Goal: Information Seeking & Learning: Learn about a topic

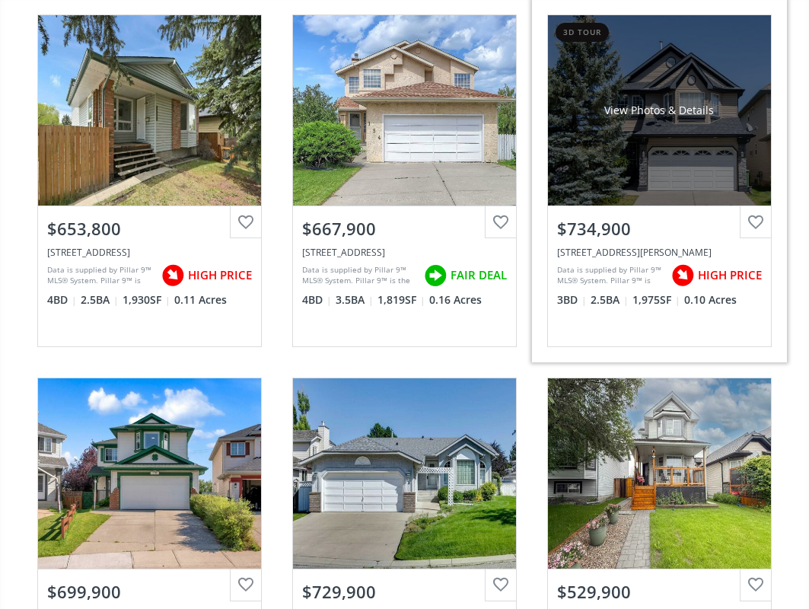
scroll to position [381, 0]
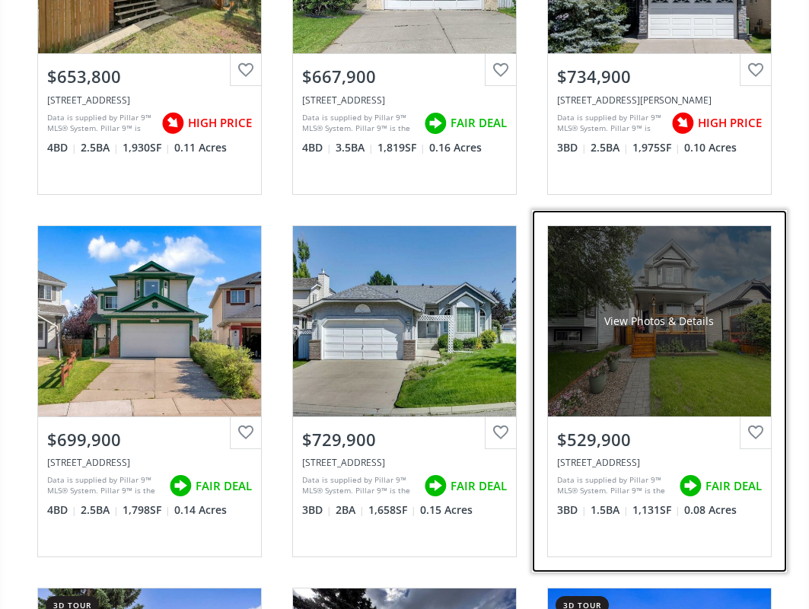
click at [619, 469] on div "[STREET_ADDRESS]" at bounding box center [659, 462] width 205 height 13
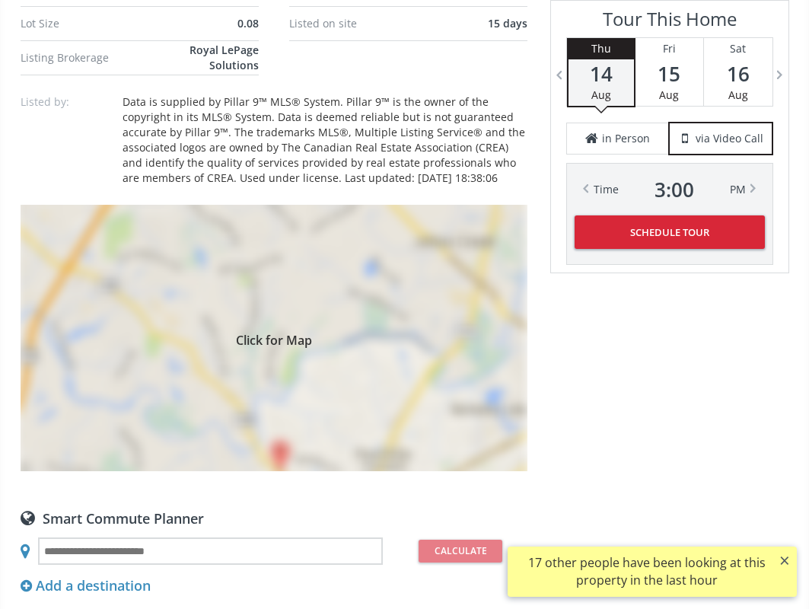
scroll to position [1066, 0]
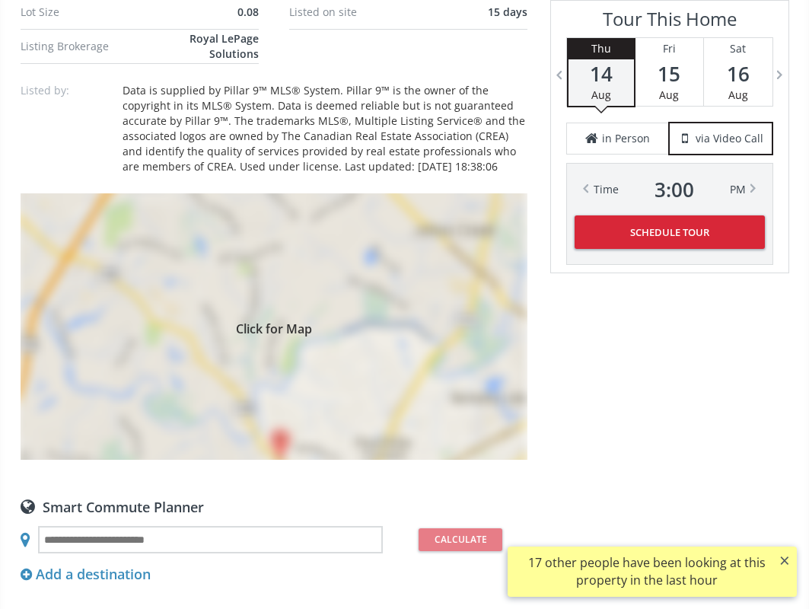
click at [336, 356] on div "Click for Map" at bounding box center [274, 326] width 507 height 266
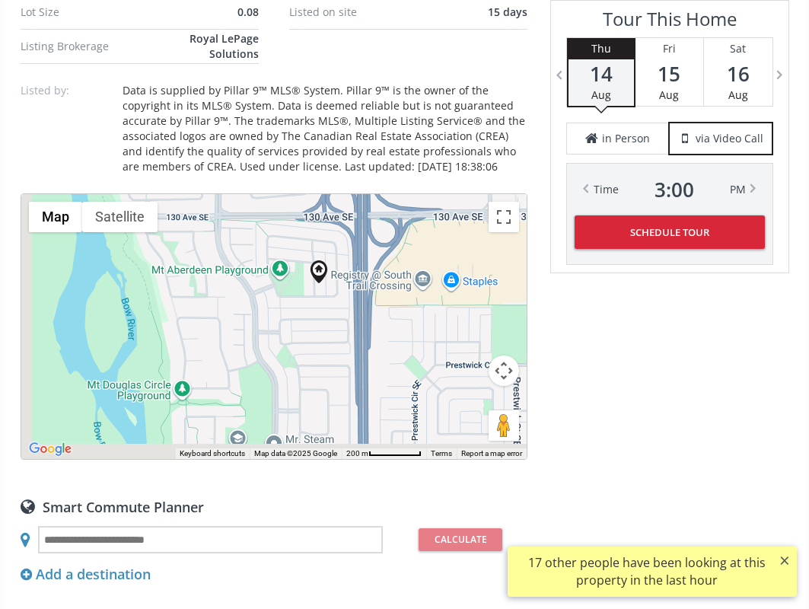
drag, startPoint x: 257, startPoint y: 339, endPoint x: 326, endPoint y: 290, distance: 84.1
click at [324, 292] on div "To navigate, press the arrow keys." at bounding box center [273, 326] width 505 height 265
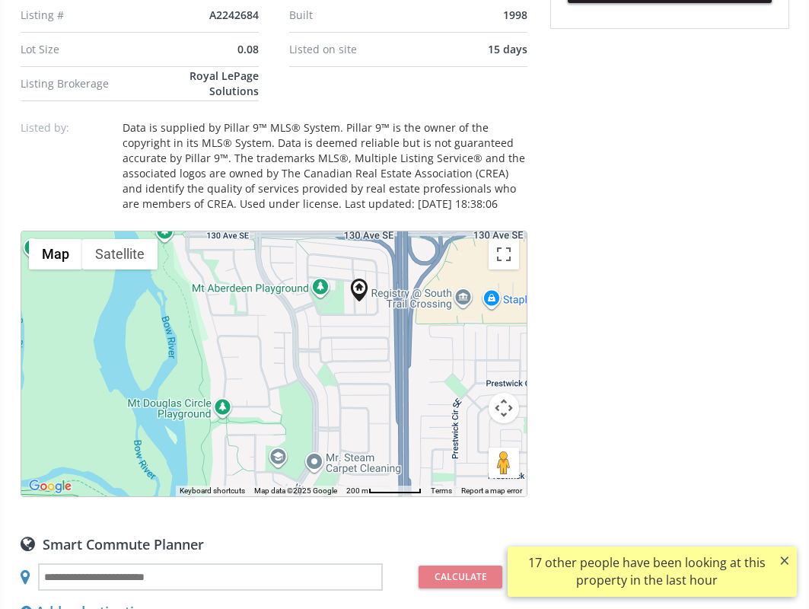
scroll to position [990, 0]
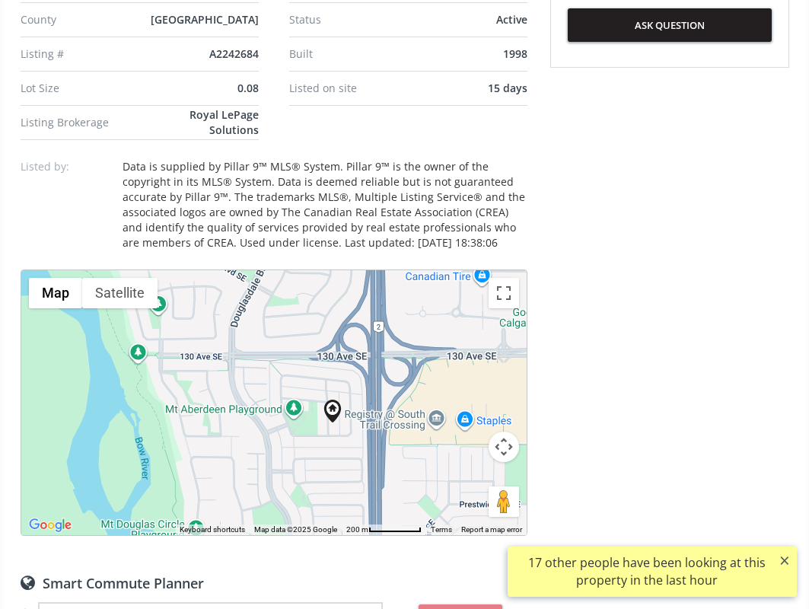
drag, startPoint x: 377, startPoint y: 284, endPoint x: 351, endPoint y: 368, distance: 87.6
click at [351, 368] on div "To navigate, press the arrow keys." at bounding box center [273, 402] width 505 height 265
click at [292, 400] on div "To navigate, press the arrow keys." at bounding box center [273, 402] width 505 height 265
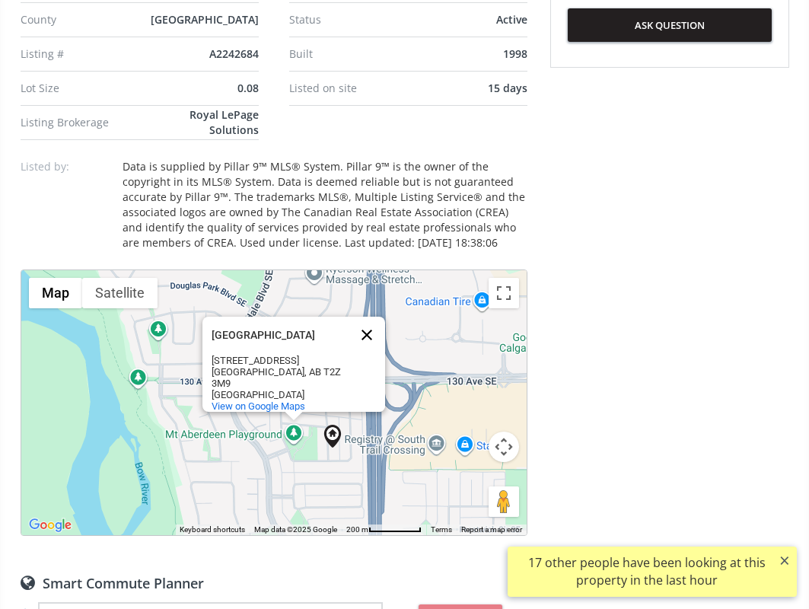
click at [371, 327] on button "Close" at bounding box center [367, 335] width 37 height 37
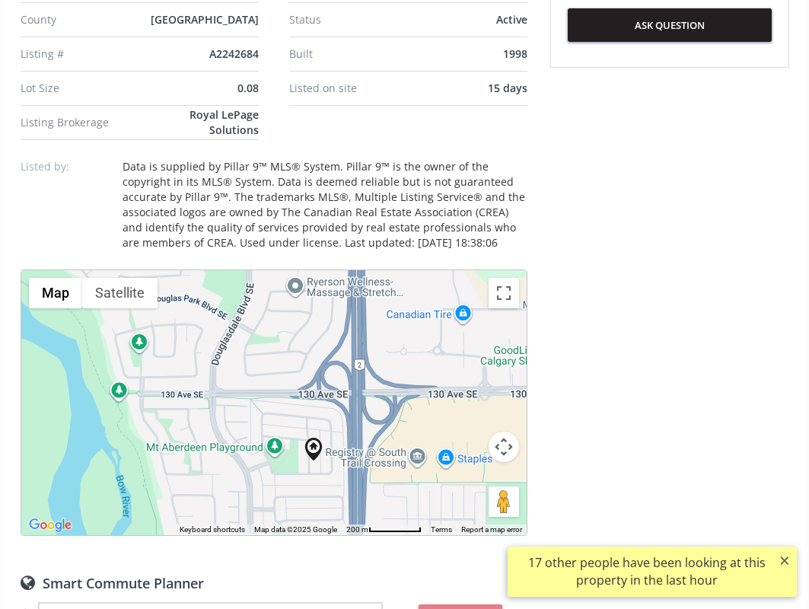
drag, startPoint x: 361, startPoint y: 346, endPoint x: 256, endPoint y: 404, distance: 120.3
click at [258, 403] on div "To navigate, press the arrow keys." at bounding box center [273, 402] width 505 height 265
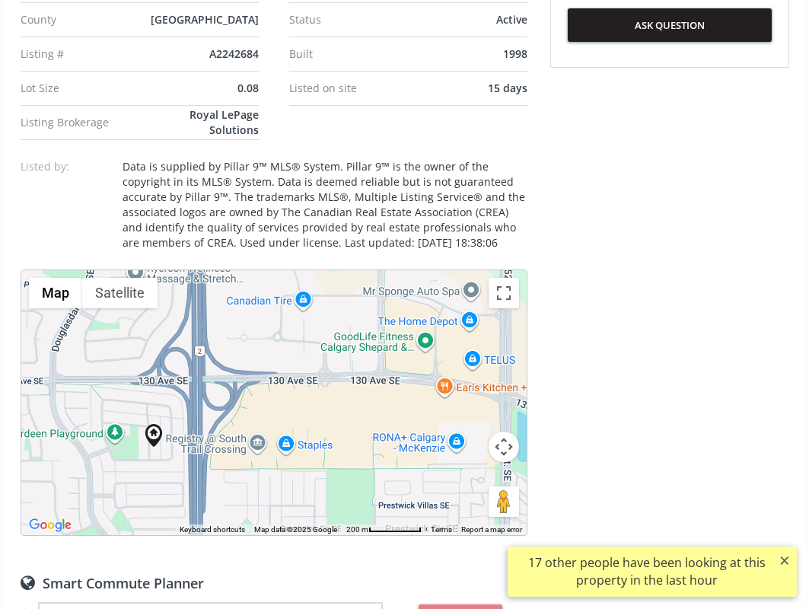
drag, startPoint x: 379, startPoint y: 377, endPoint x: 337, endPoint y: 279, distance: 106.1
click at [336, 281] on div "To navigate, press the arrow keys." at bounding box center [273, 402] width 505 height 265
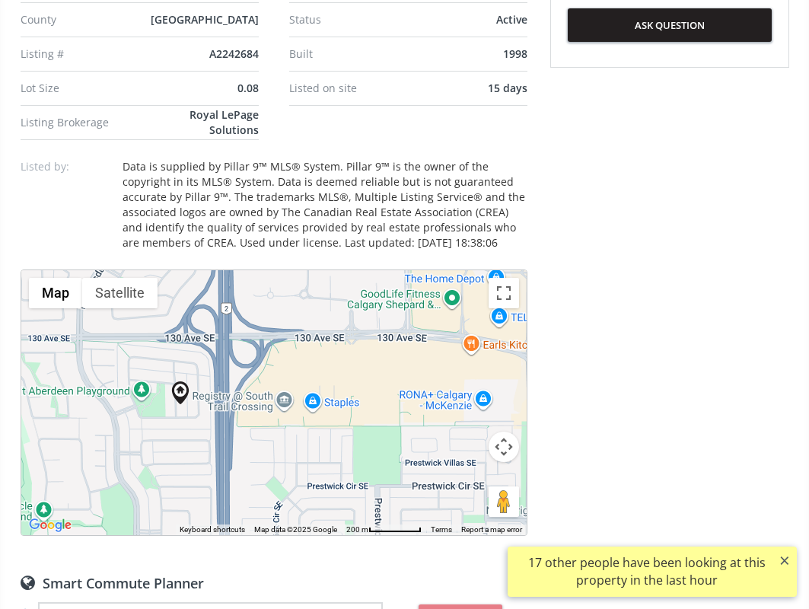
drag, startPoint x: 328, startPoint y: 426, endPoint x: 350, endPoint y: 331, distance: 96.9
click at [348, 336] on div "To navigate, press the arrow keys." at bounding box center [273, 402] width 505 height 265
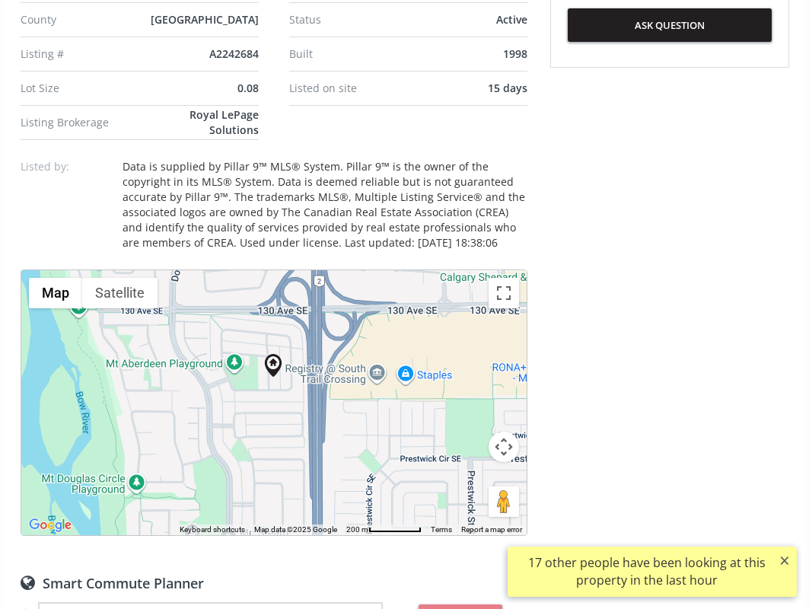
drag, startPoint x: 335, startPoint y: 430, endPoint x: 382, endPoint y: 496, distance: 80.7
click at [382, 496] on div "To navigate, press the arrow keys." at bounding box center [273, 402] width 505 height 265
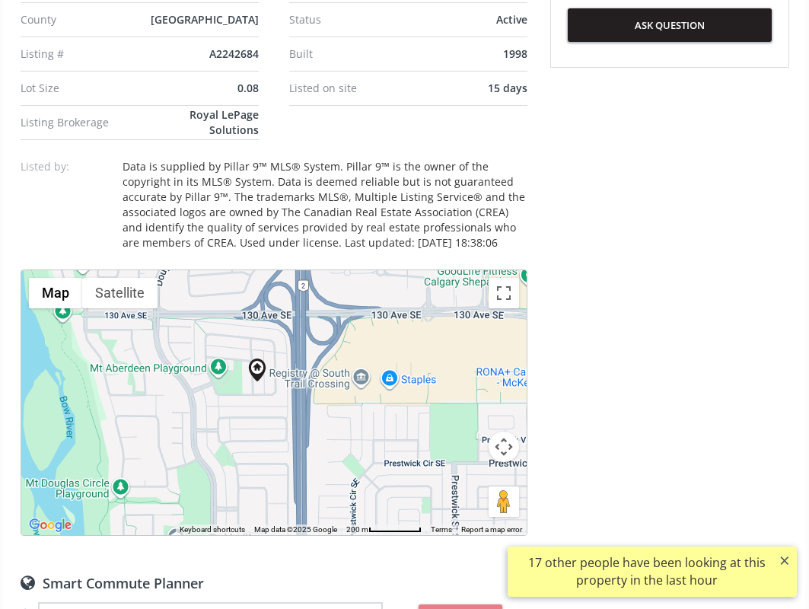
drag, startPoint x: 421, startPoint y: 433, endPoint x: 305, endPoint y: 435, distance: 116.5
click at [325, 438] on div "To navigate, press the arrow keys." at bounding box center [273, 402] width 505 height 265
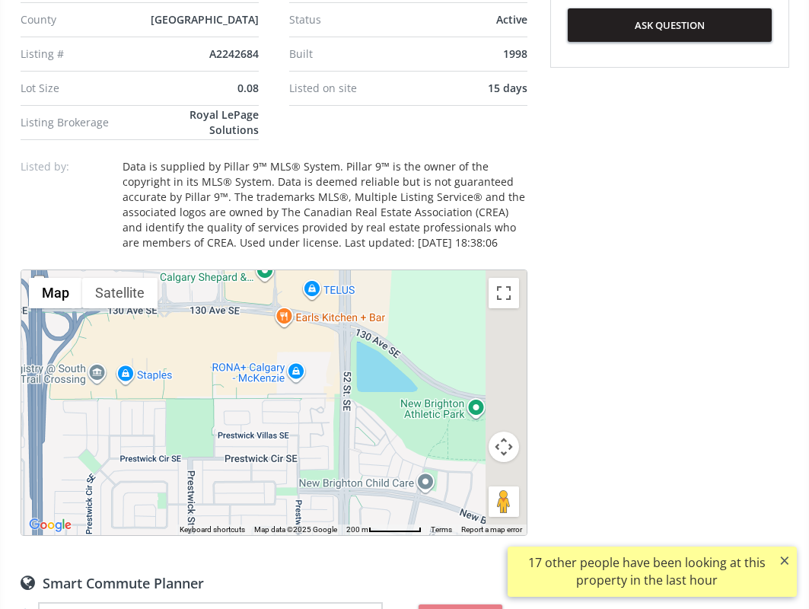
drag, startPoint x: 383, startPoint y: 422, endPoint x: 237, endPoint y: 410, distance: 146.7
click at [245, 413] on div "To navigate, press the arrow keys." at bounding box center [273, 402] width 505 height 265
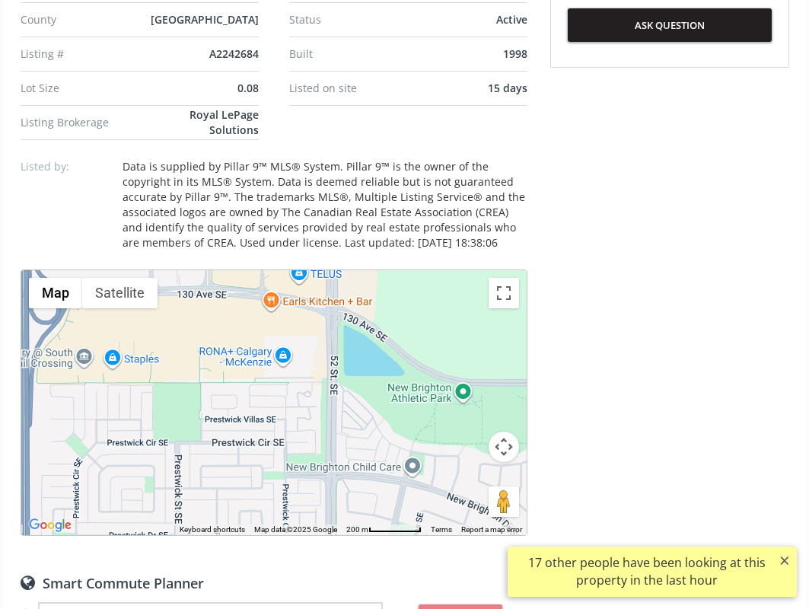
drag, startPoint x: 365, startPoint y: 424, endPoint x: 525, endPoint y: 391, distance: 162.4
click at [513, 393] on div "To navigate, press the arrow keys." at bounding box center [273, 402] width 505 height 265
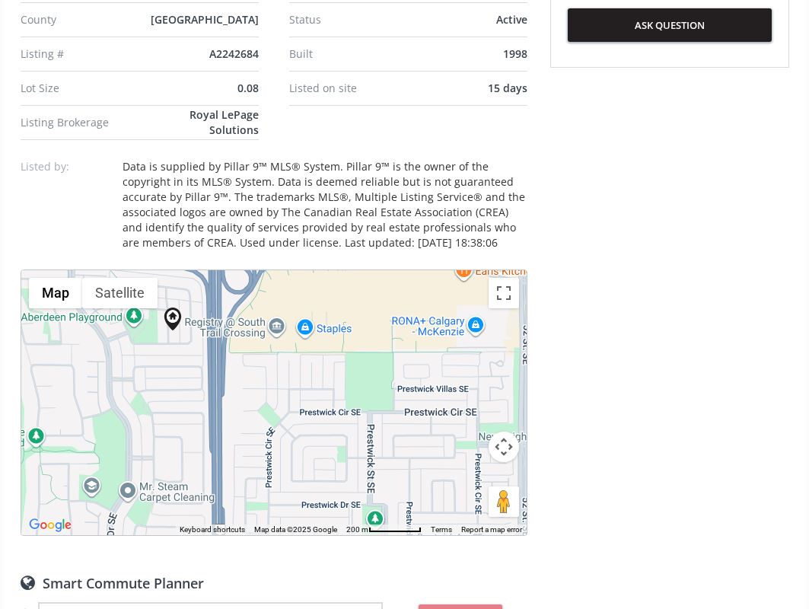
drag, startPoint x: 294, startPoint y: 396, endPoint x: 438, endPoint y: 381, distance: 145.4
click at [436, 381] on div "To navigate, press the arrow keys." at bounding box center [273, 402] width 505 height 265
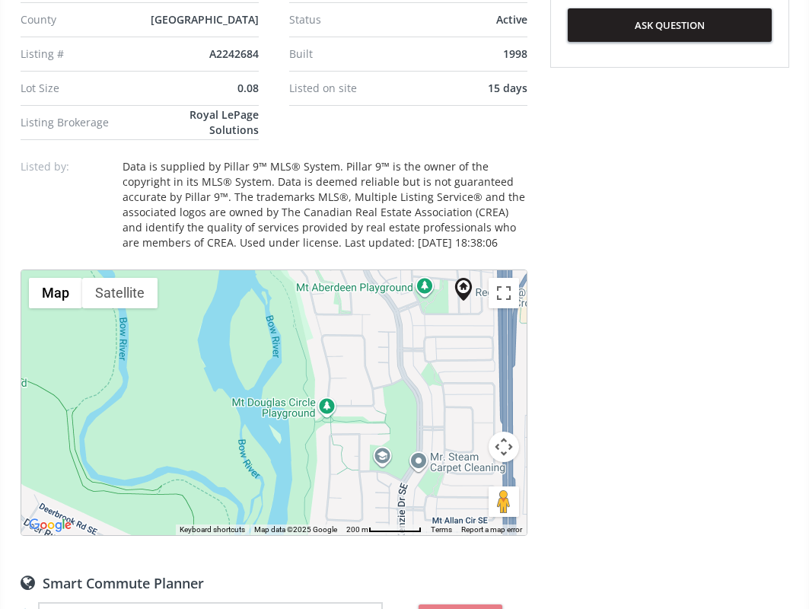
drag, startPoint x: 387, startPoint y: 373, endPoint x: 370, endPoint y: 320, distance: 56.1
click at [370, 320] on div "To navigate, press the arrow keys." at bounding box center [273, 402] width 505 height 265
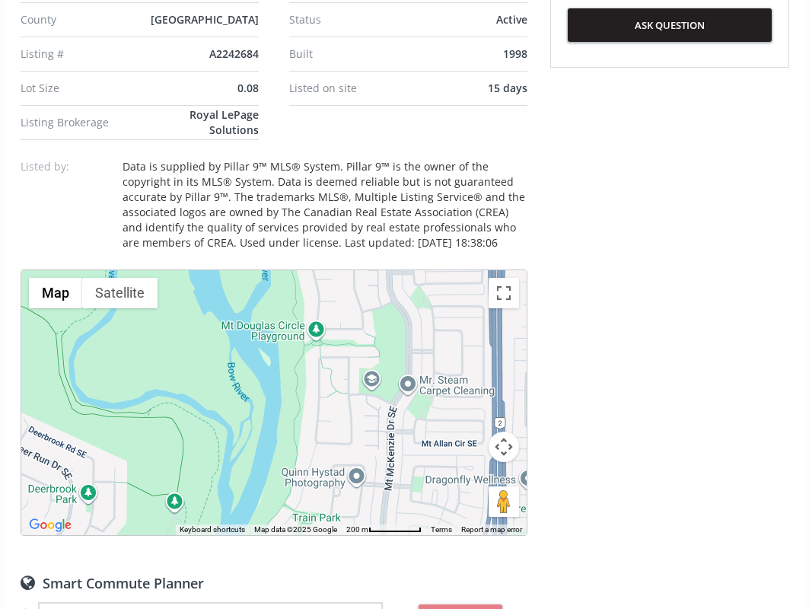
drag, startPoint x: 320, startPoint y: 362, endPoint x: 388, endPoint y: 312, distance: 84.5
click at [386, 314] on div "To navigate, press the arrow keys." at bounding box center [273, 402] width 505 height 265
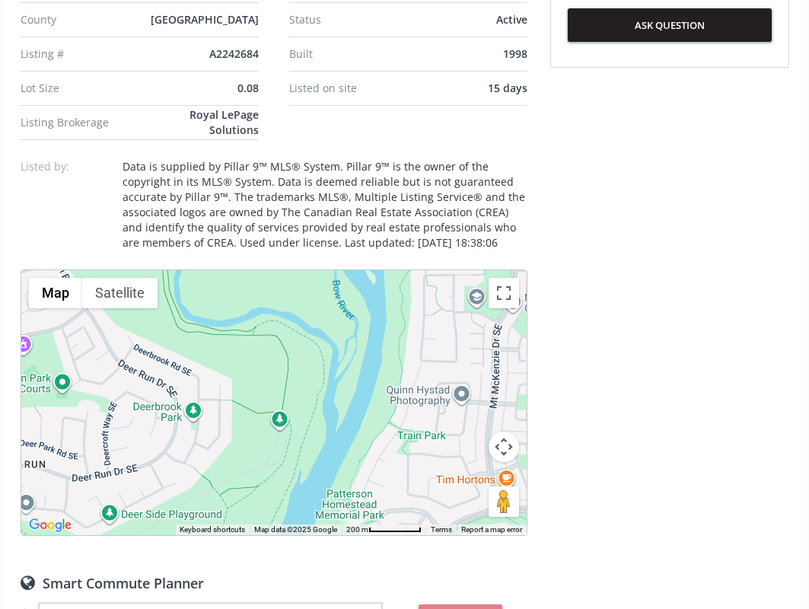
drag, startPoint x: 327, startPoint y: 374, endPoint x: 362, endPoint y: 324, distance: 60.2
click at [362, 324] on div "To navigate, press the arrow keys." at bounding box center [273, 402] width 505 height 265
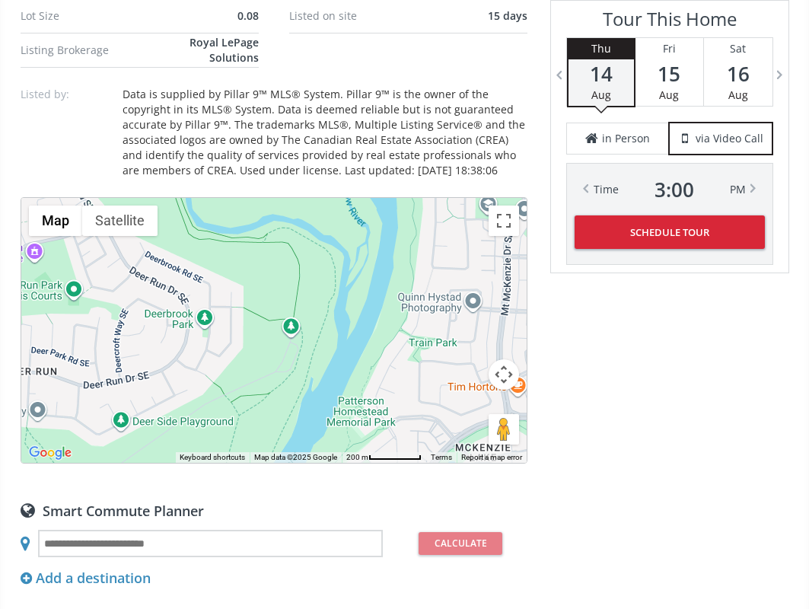
scroll to position [1066, 0]
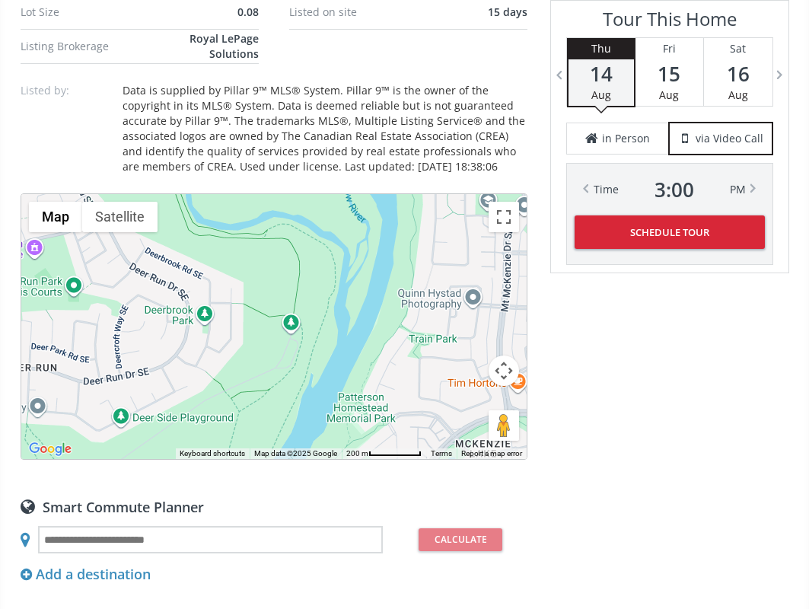
drag, startPoint x: 403, startPoint y: 309, endPoint x: 268, endPoint y: 387, distance: 155.5
click at [269, 387] on div "To navigate, press the arrow keys." at bounding box center [273, 326] width 505 height 265
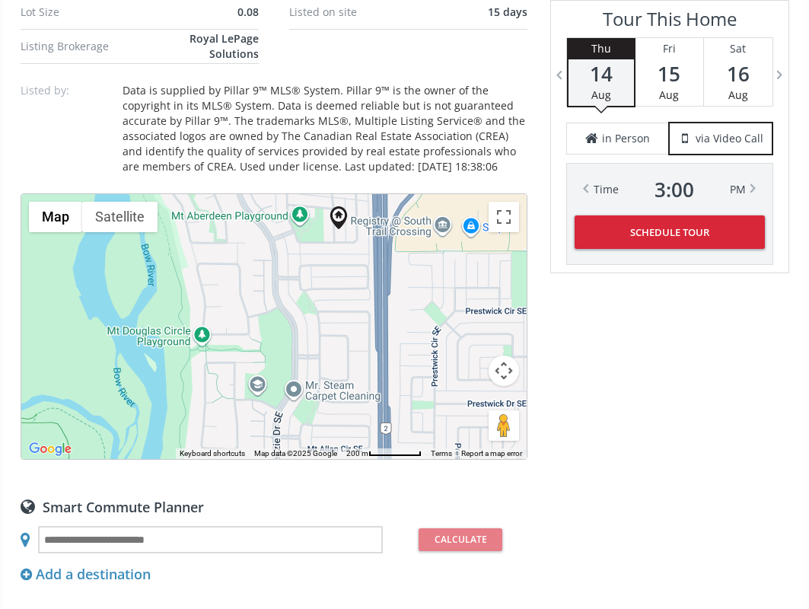
drag, startPoint x: 330, startPoint y: 346, endPoint x: 310, endPoint y: 395, distance: 53.6
click at [310, 395] on div "To navigate, press the arrow keys." at bounding box center [273, 326] width 505 height 265
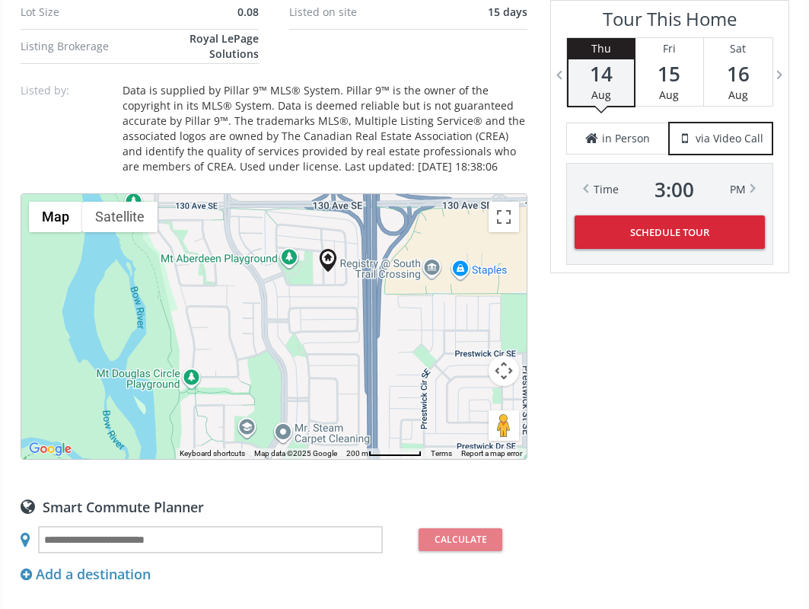
drag, startPoint x: 336, startPoint y: 338, endPoint x: 340, endPoint y: 391, distance: 52.7
click at [340, 391] on div "To navigate, press the arrow keys." at bounding box center [273, 326] width 505 height 265
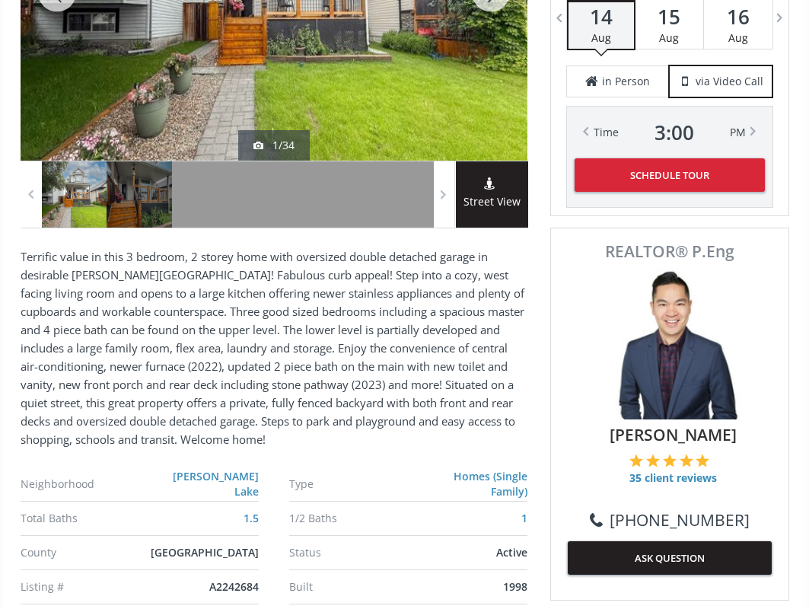
scroll to position [152, 0]
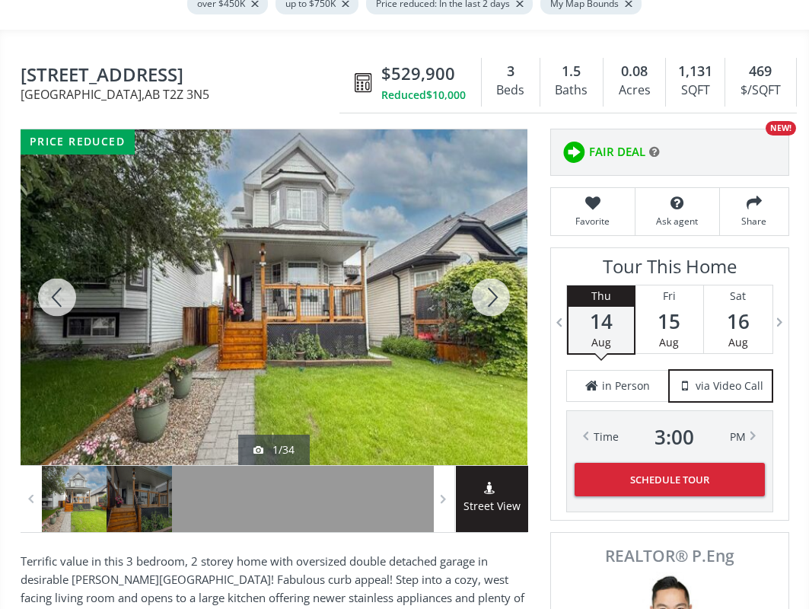
click at [88, 480] on div at bounding box center [74, 499] width 65 height 66
click at [488, 289] on div at bounding box center [490, 297] width 73 height 336
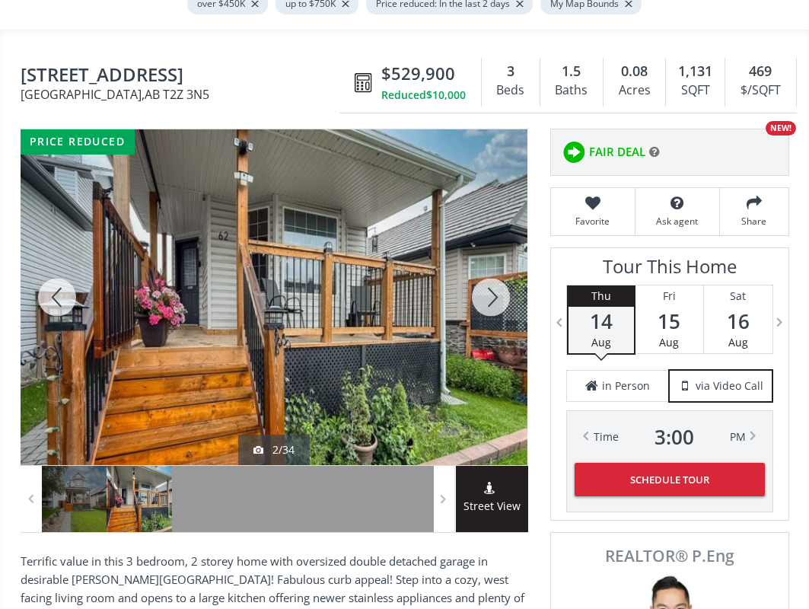
click at [488, 289] on div at bounding box center [490, 297] width 73 height 336
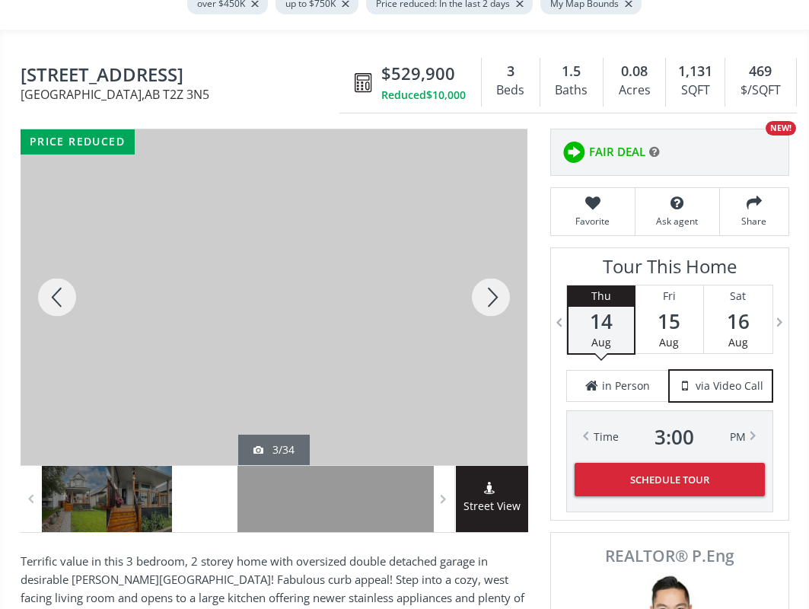
click at [488, 289] on div at bounding box center [490, 297] width 73 height 336
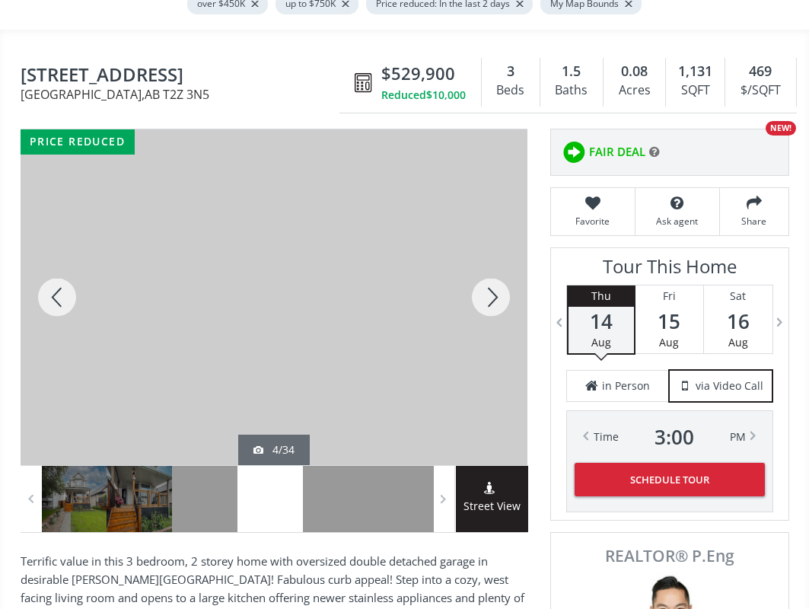
click at [488, 289] on div at bounding box center [490, 297] width 73 height 336
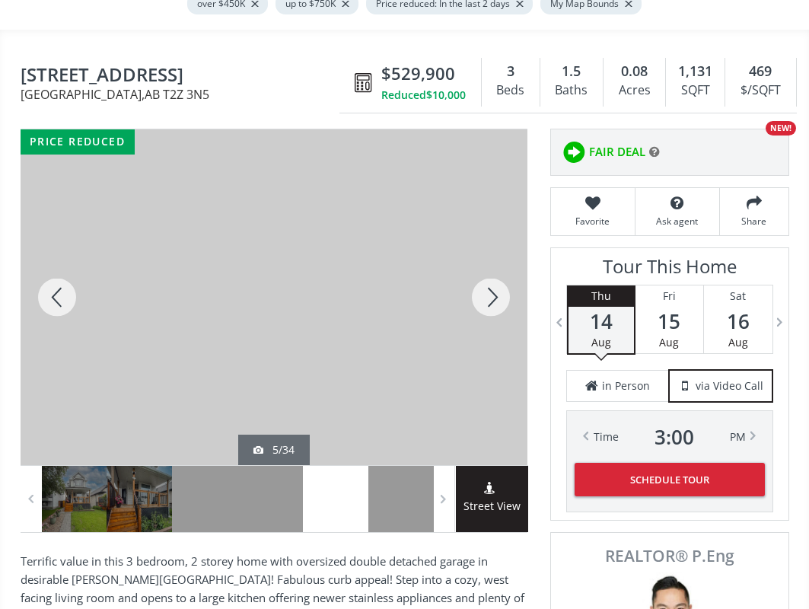
click at [488, 289] on div at bounding box center [490, 297] width 73 height 336
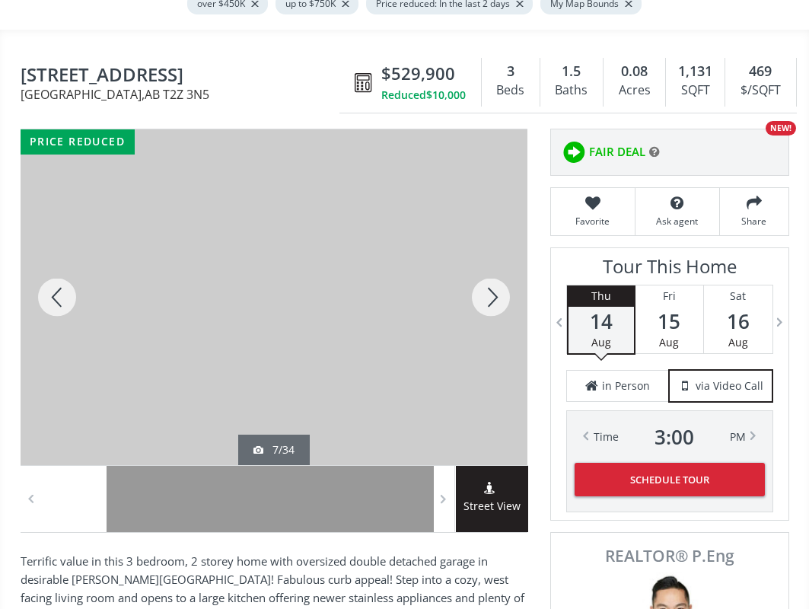
click at [488, 289] on div at bounding box center [490, 297] width 73 height 336
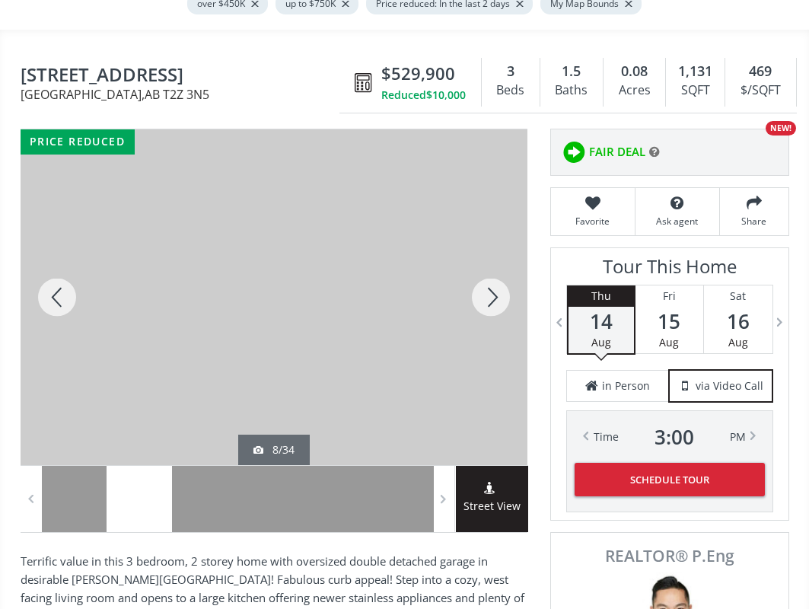
click at [488, 289] on div at bounding box center [490, 297] width 73 height 336
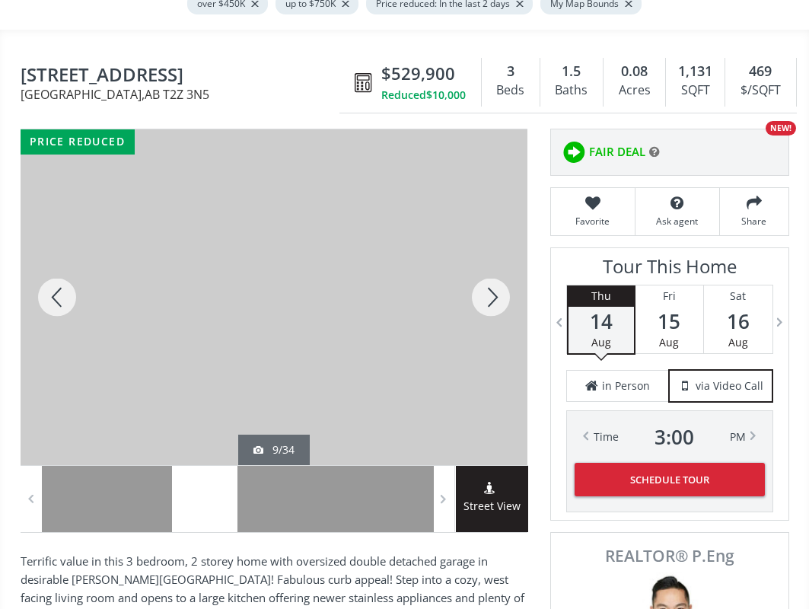
click at [488, 289] on div at bounding box center [490, 297] width 73 height 336
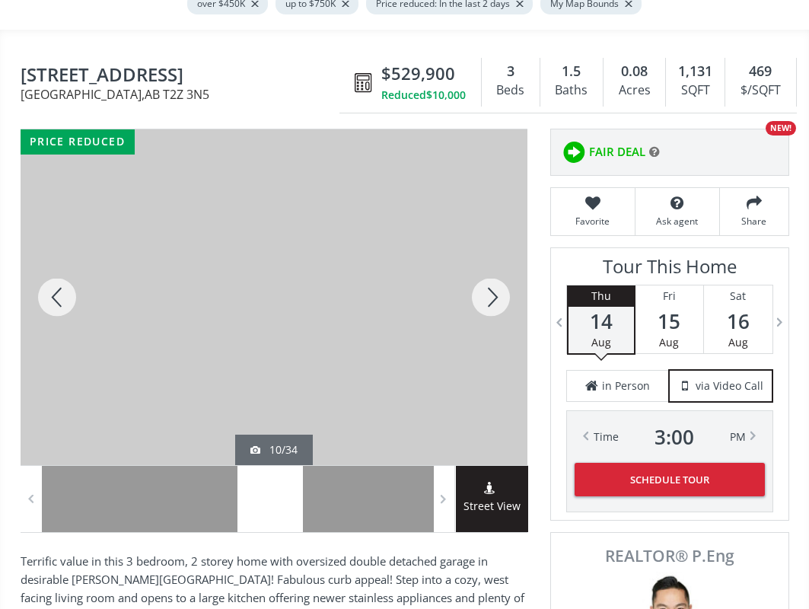
click at [488, 289] on div at bounding box center [490, 297] width 73 height 336
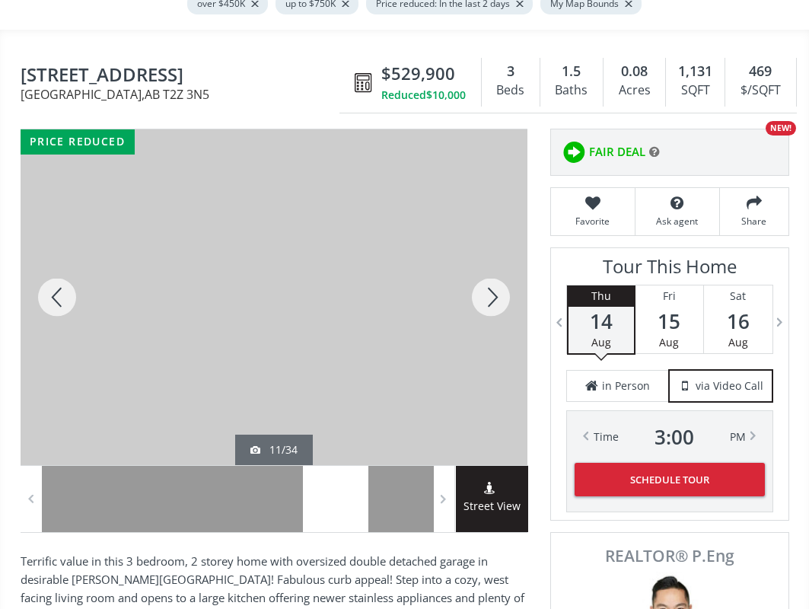
click at [488, 289] on div at bounding box center [490, 297] width 73 height 336
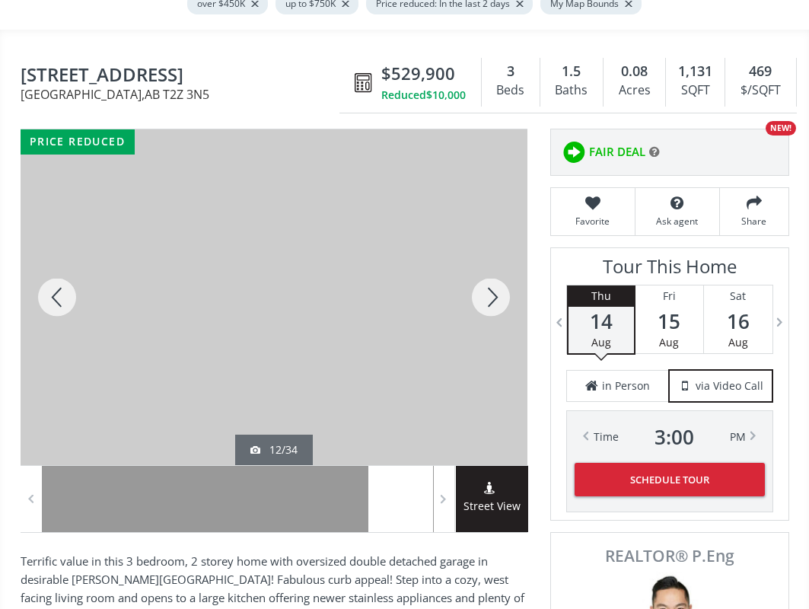
click at [488, 289] on div at bounding box center [490, 297] width 73 height 336
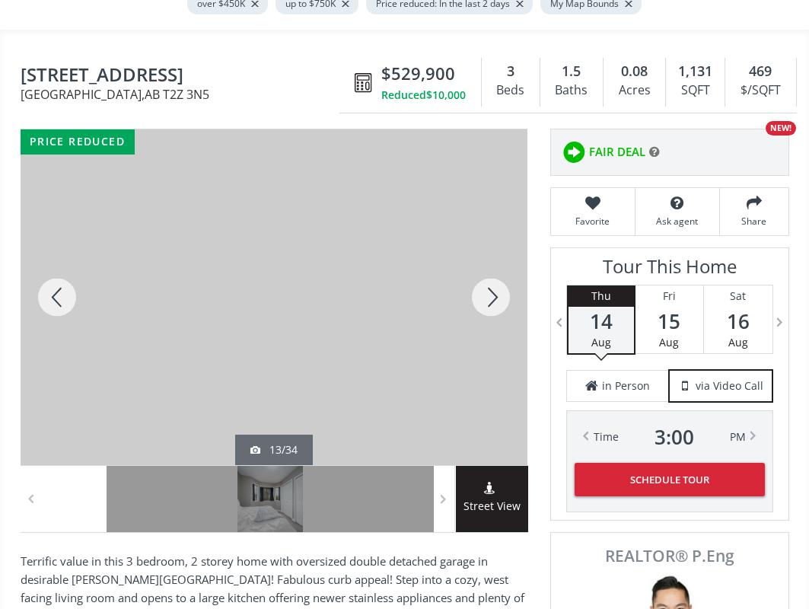
click at [488, 289] on div at bounding box center [490, 297] width 73 height 336
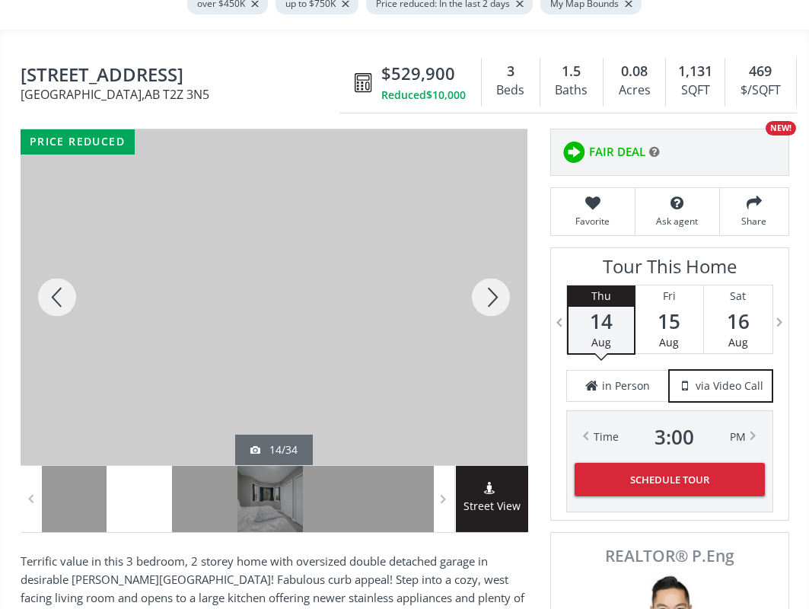
click at [488, 289] on div at bounding box center [490, 297] width 73 height 336
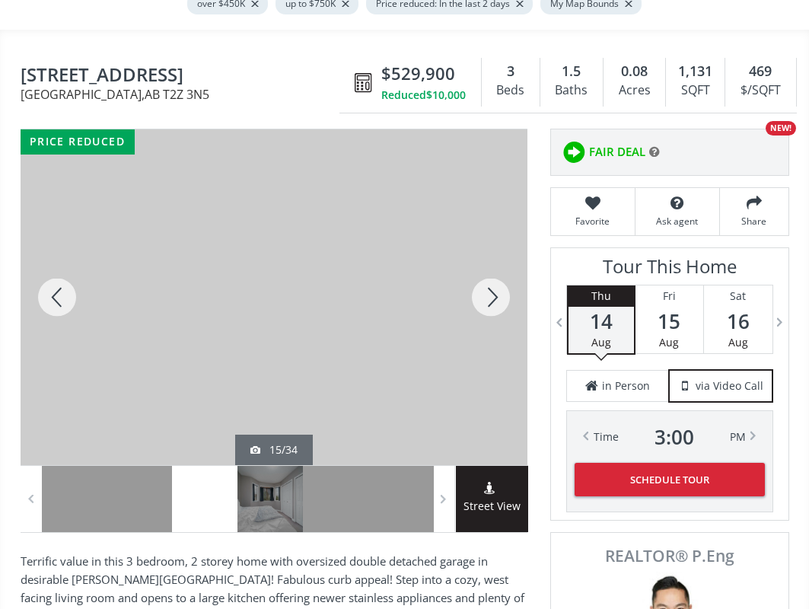
click at [488, 289] on div at bounding box center [490, 297] width 73 height 336
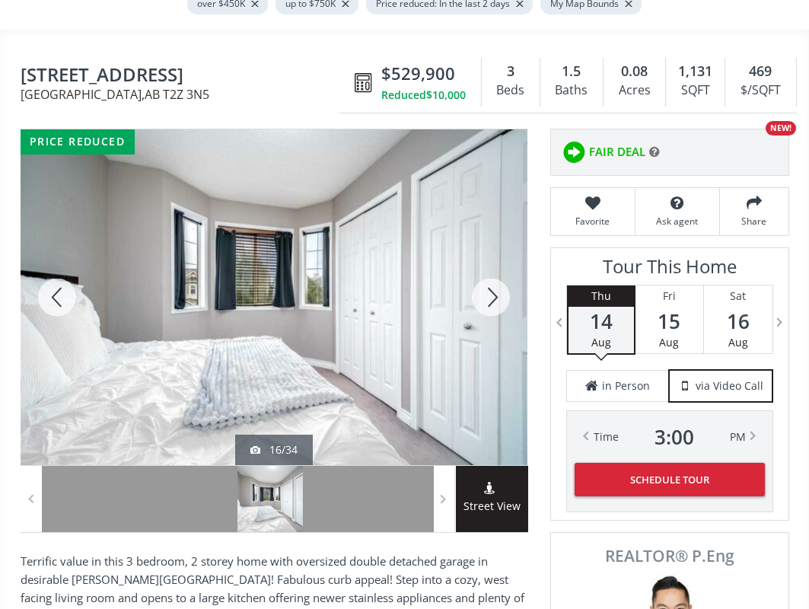
click at [488, 289] on div at bounding box center [490, 297] width 73 height 336
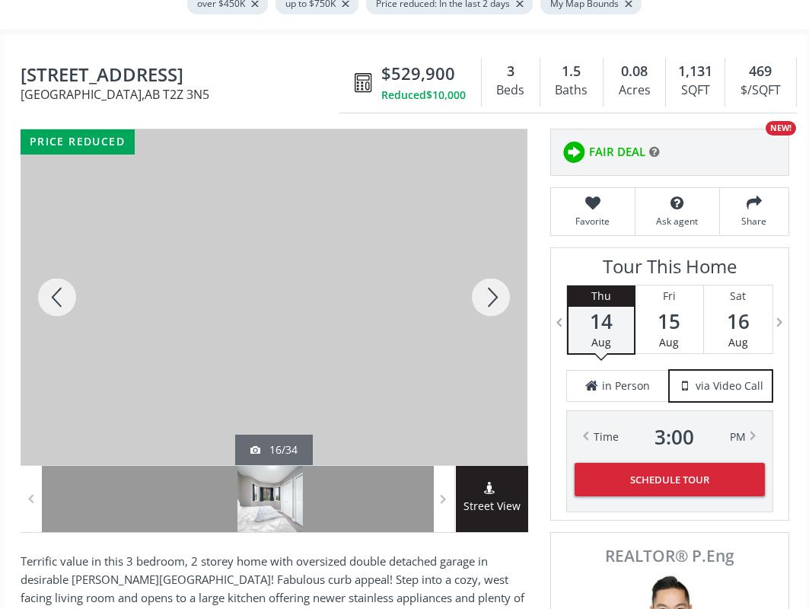
click at [488, 289] on div at bounding box center [490, 297] width 73 height 336
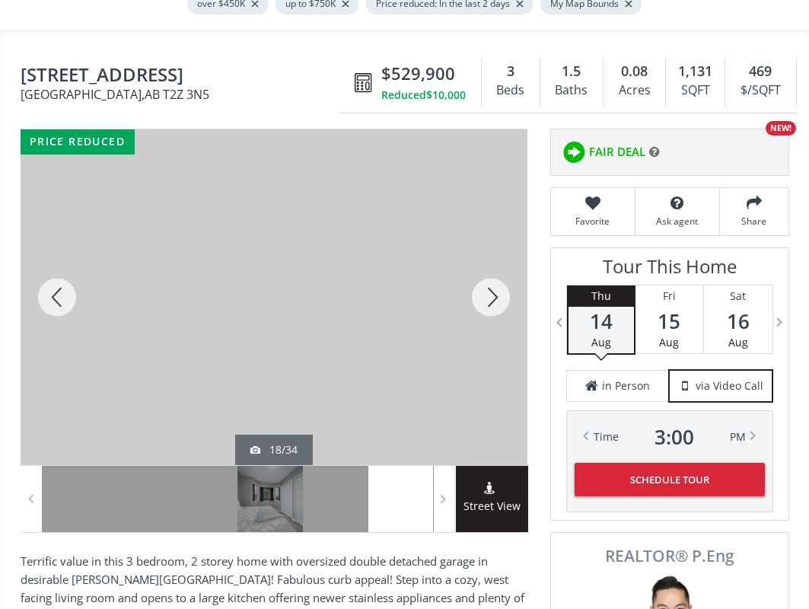
click at [488, 289] on div at bounding box center [490, 297] width 73 height 336
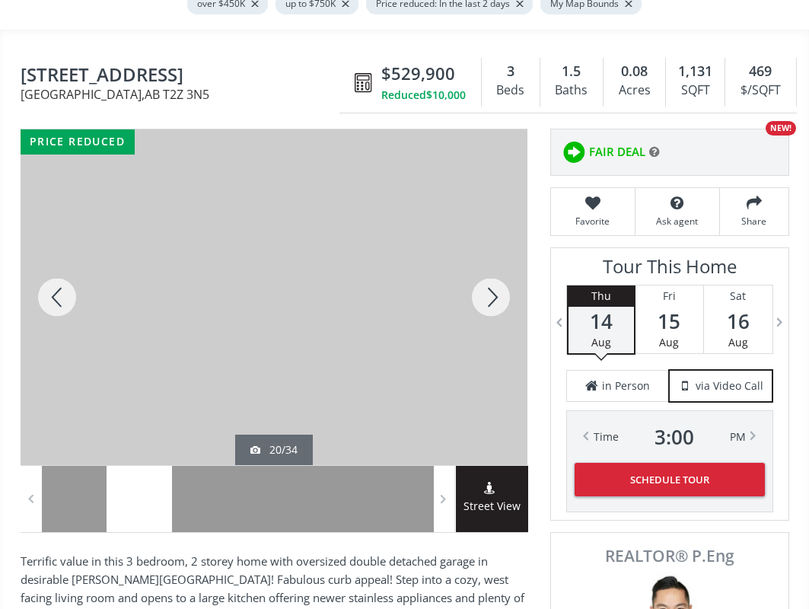
click at [488, 289] on div at bounding box center [490, 297] width 73 height 336
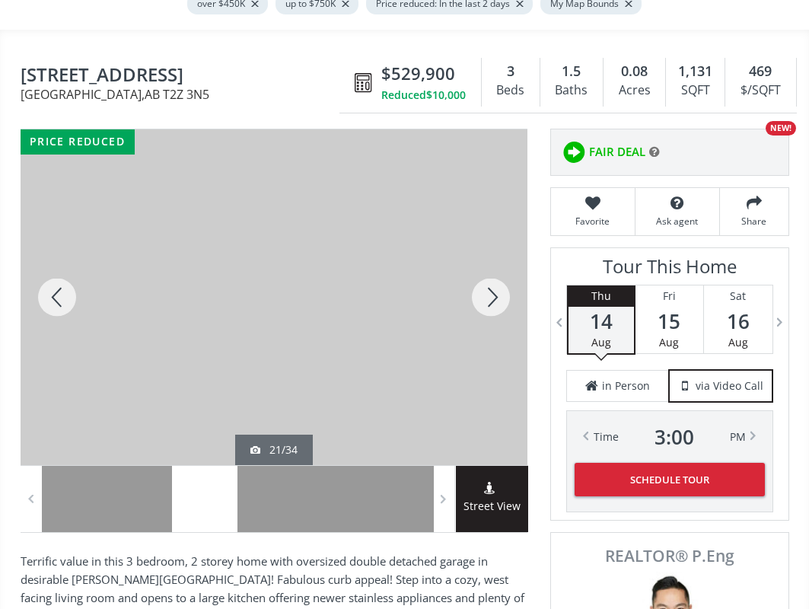
click at [488, 289] on div at bounding box center [490, 297] width 73 height 336
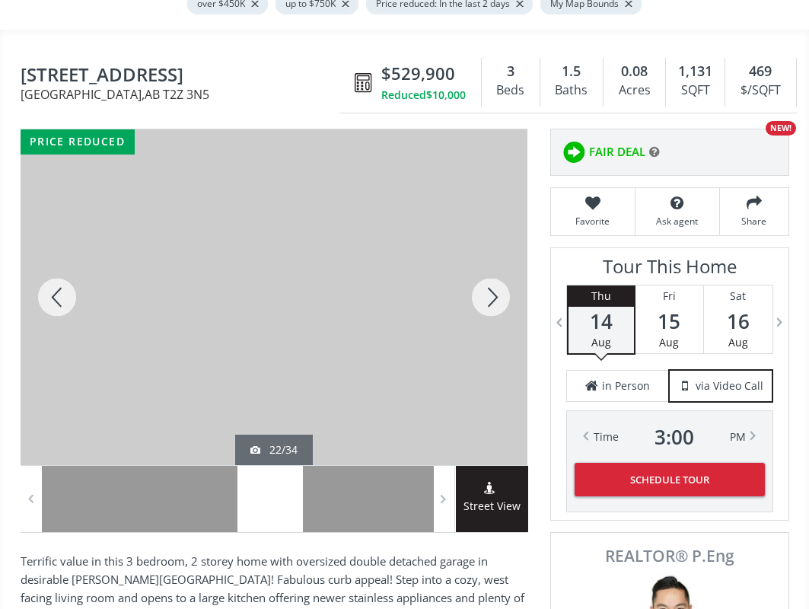
click at [488, 289] on div at bounding box center [490, 297] width 73 height 336
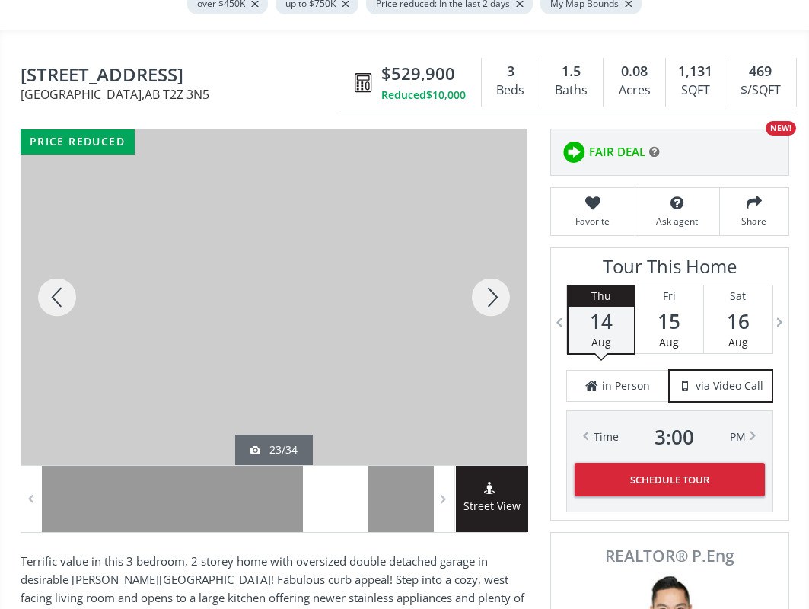
click at [488, 289] on div at bounding box center [490, 297] width 73 height 336
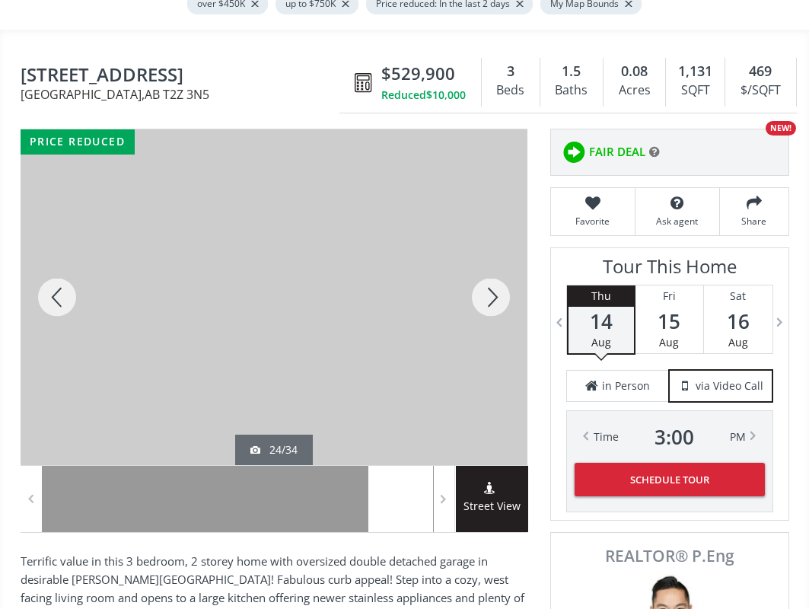
click at [488, 289] on div at bounding box center [490, 297] width 73 height 336
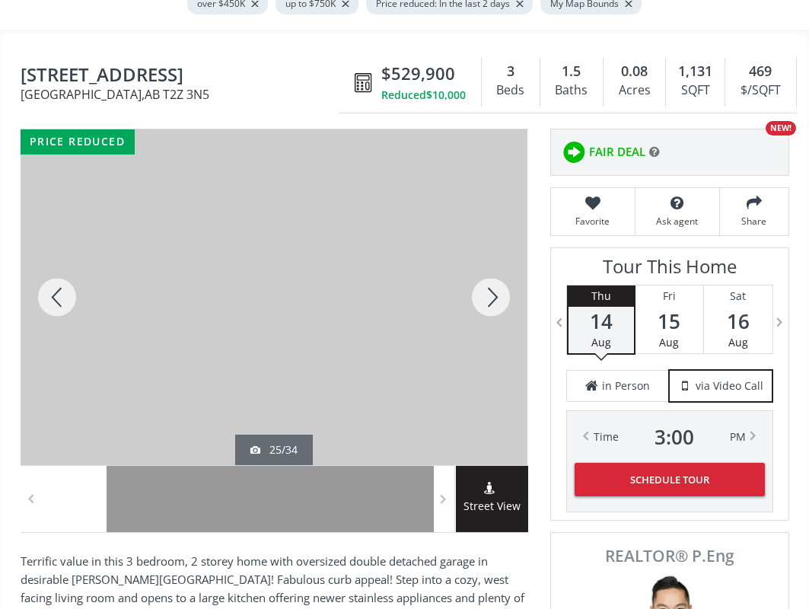
click at [488, 289] on div at bounding box center [490, 297] width 73 height 336
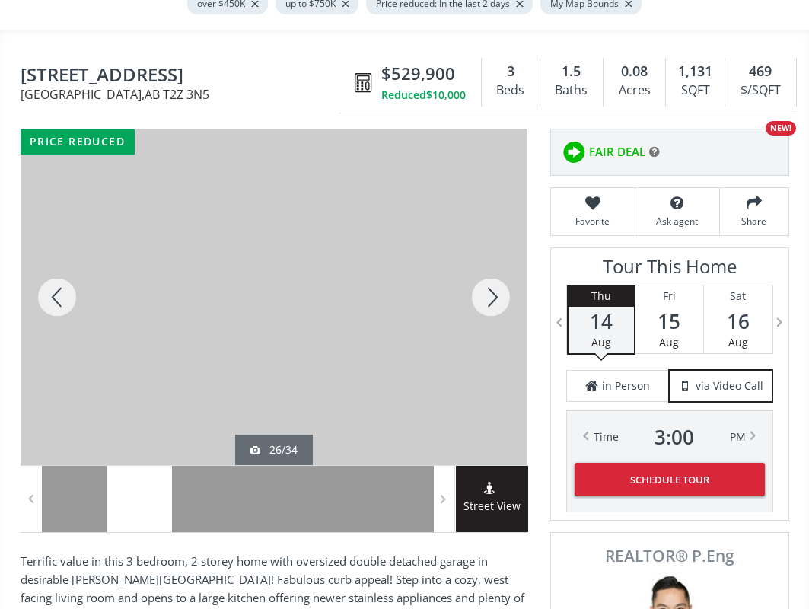
click at [488, 289] on div at bounding box center [490, 297] width 73 height 336
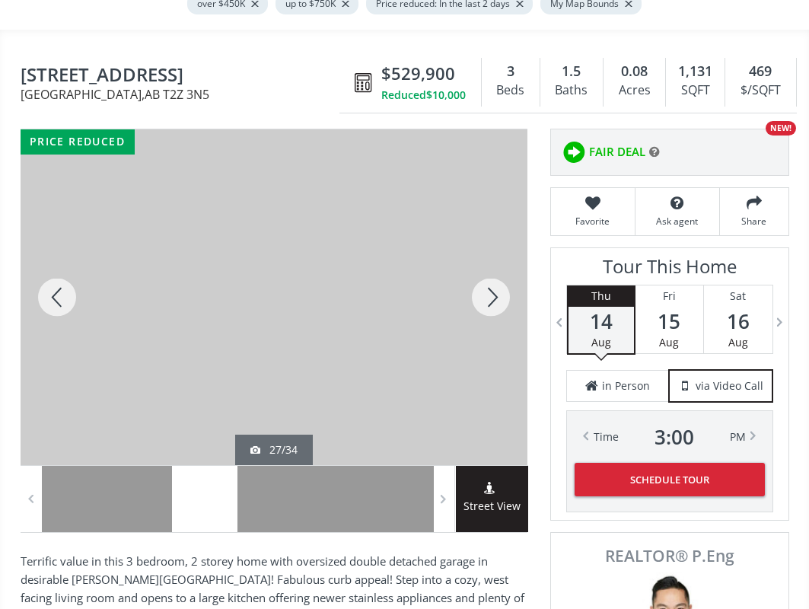
click at [488, 289] on div at bounding box center [490, 297] width 73 height 336
